Goal: Check status: Check status

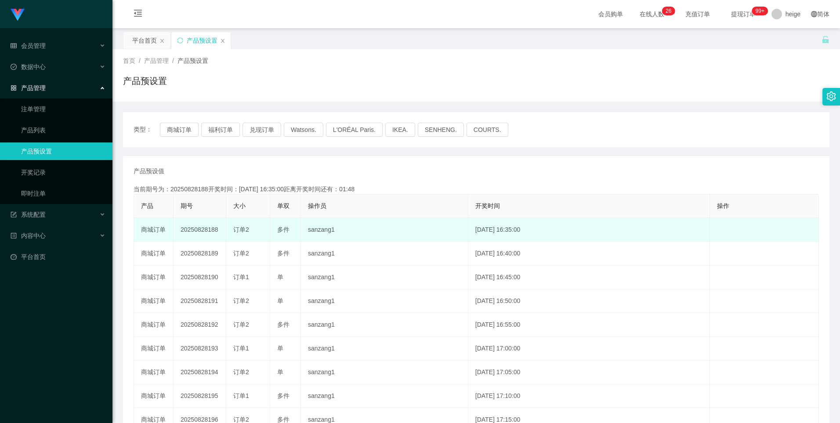
click at [202, 230] on td "20250828188" at bounding box center [200, 230] width 53 height 24
copy td "20250828188"
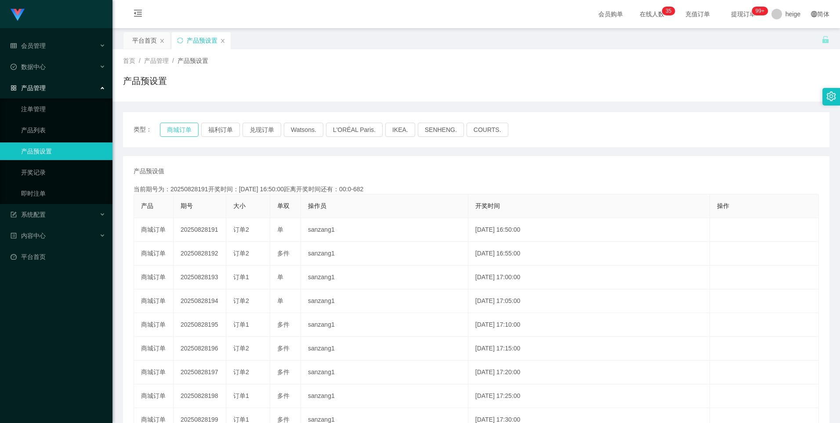
click at [182, 127] on button "商城订单" at bounding box center [179, 130] width 39 height 14
click at [175, 128] on button "商城订单" at bounding box center [179, 130] width 39 height 14
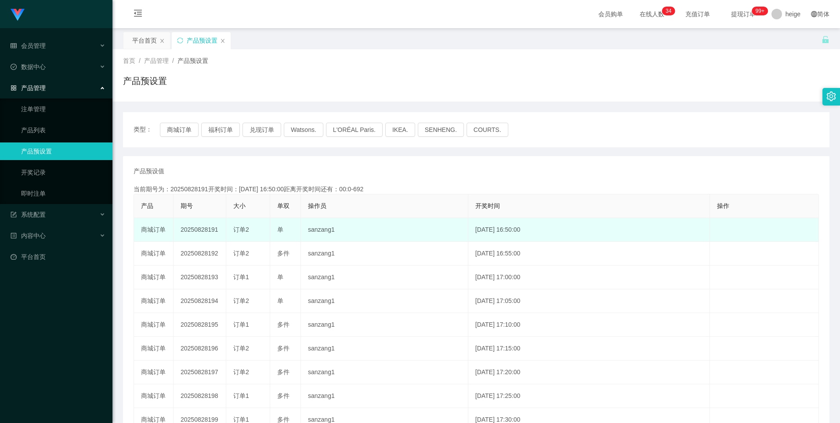
click at [198, 228] on td "20250828191" at bounding box center [200, 230] width 53 height 24
copy td "20250828191"
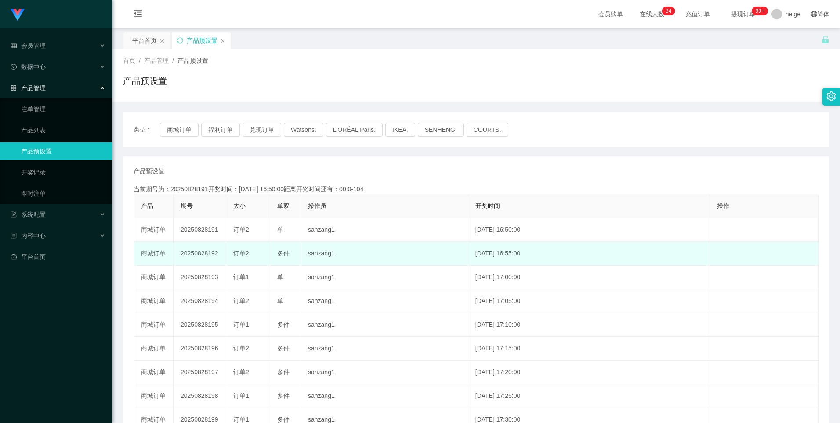
click at [206, 242] on tbody "商城订单 20250828191 订单2 单 sanzang1 [DATE] 16:50:00 编 辑 限制投注 商城订单 20250828192 订单2 多…" at bounding box center [476, 336] width 685 height 237
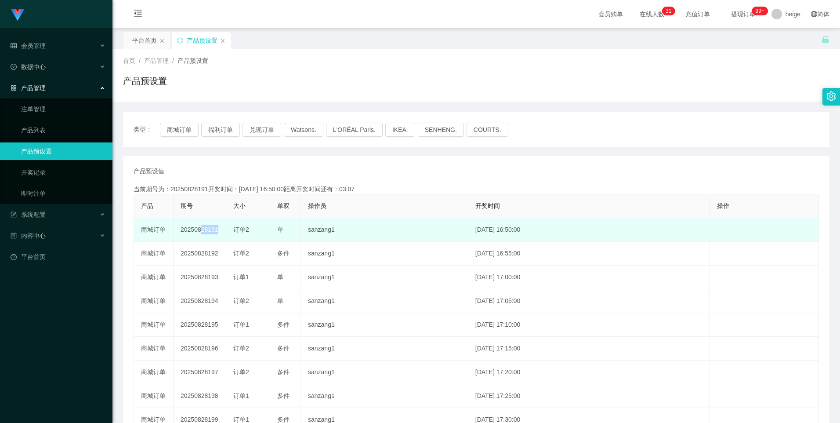
drag, startPoint x: 215, startPoint y: 231, endPoint x: 195, endPoint y: 230, distance: 19.3
click at [195, 230] on td "20250828191" at bounding box center [200, 230] width 53 height 24
drag, startPoint x: 195, startPoint y: 230, endPoint x: 181, endPoint y: 228, distance: 15.1
click at [181, 228] on td "20250828191" at bounding box center [200, 230] width 53 height 24
copy td "20250828191"
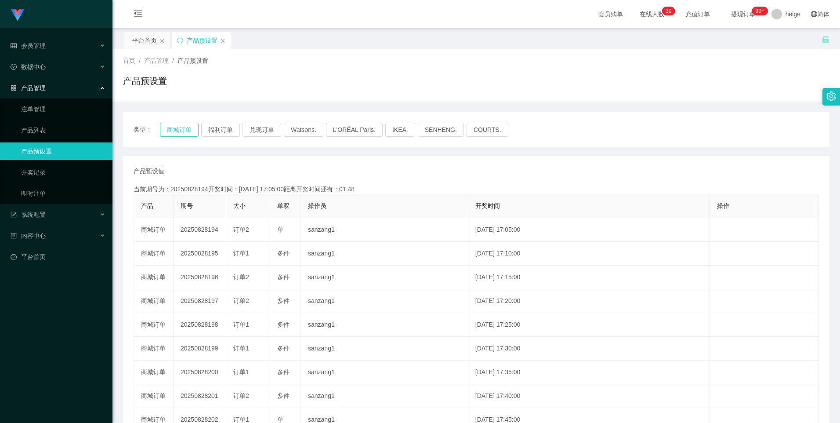
click at [171, 134] on button "商城订单" at bounding box center [179, 130] width 39 height 14
